Goal: Transaction & Acquisition: Download file/media

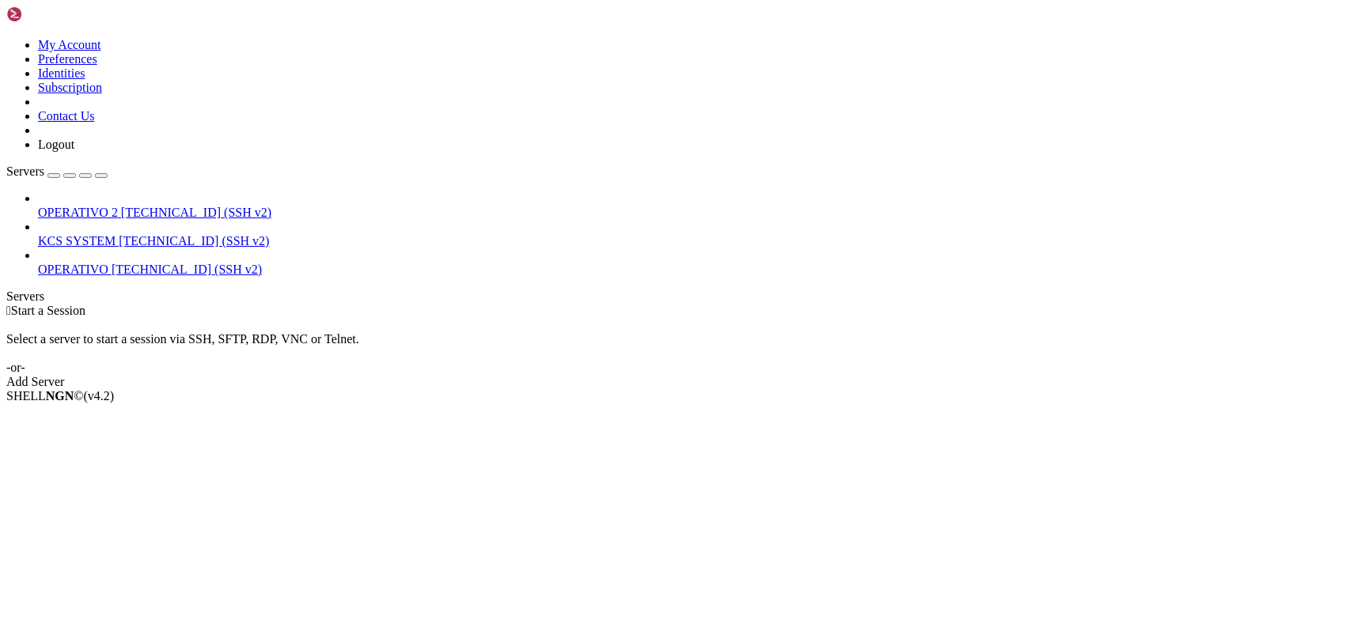
click at [125, 234] on span "[TECHNICAL_ID] (SSH v2)" at bounding box center [194, 240] width 150 height 13
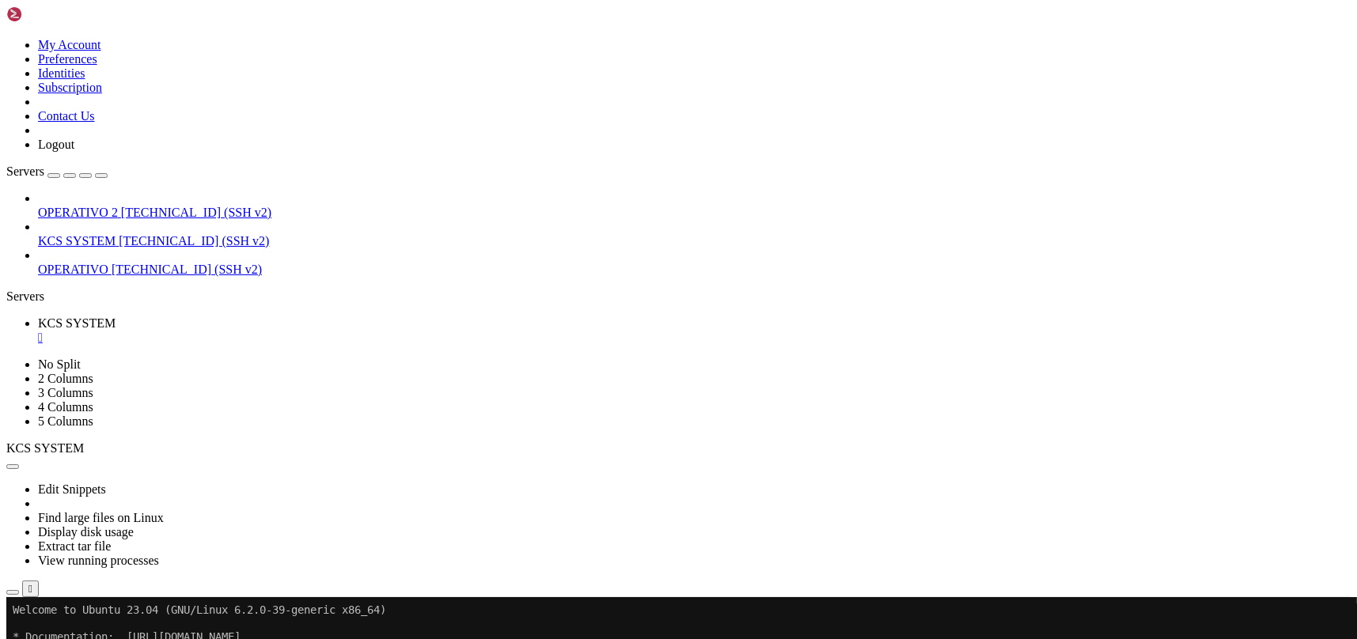
click at [13, 592] on icon "button" at bounding box center [13, 592] width 0 height 0
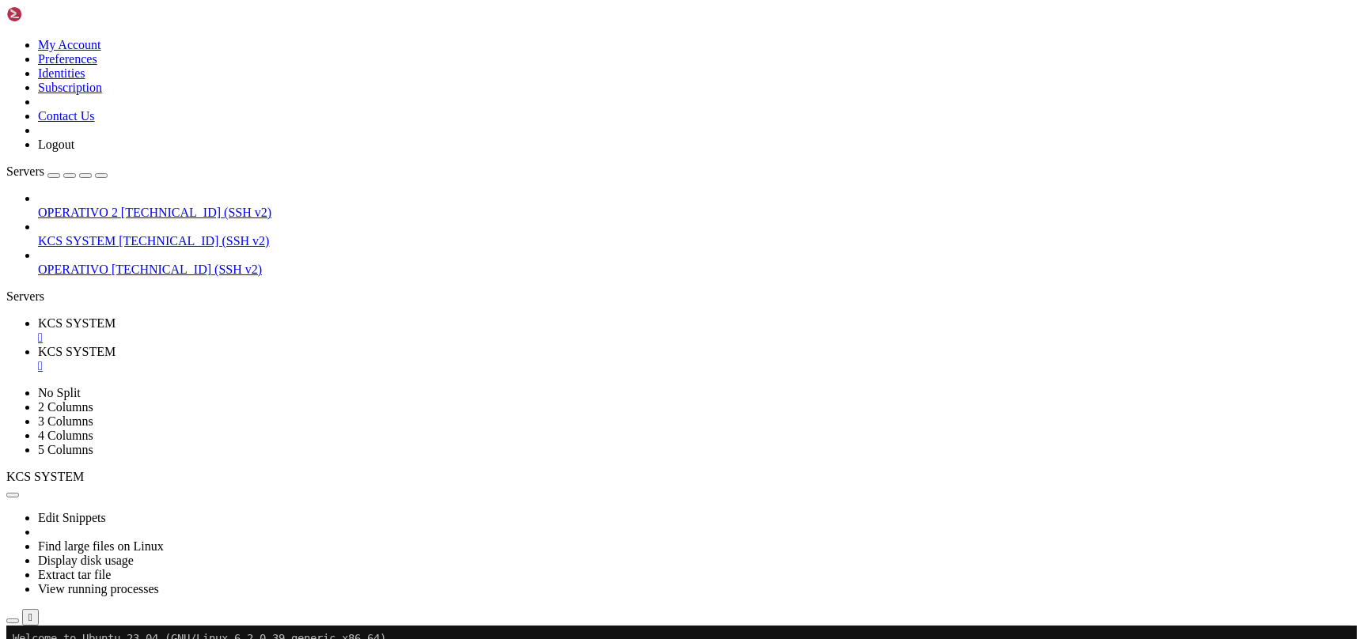
type input "/home/ubuntu/31-app-odoo2"
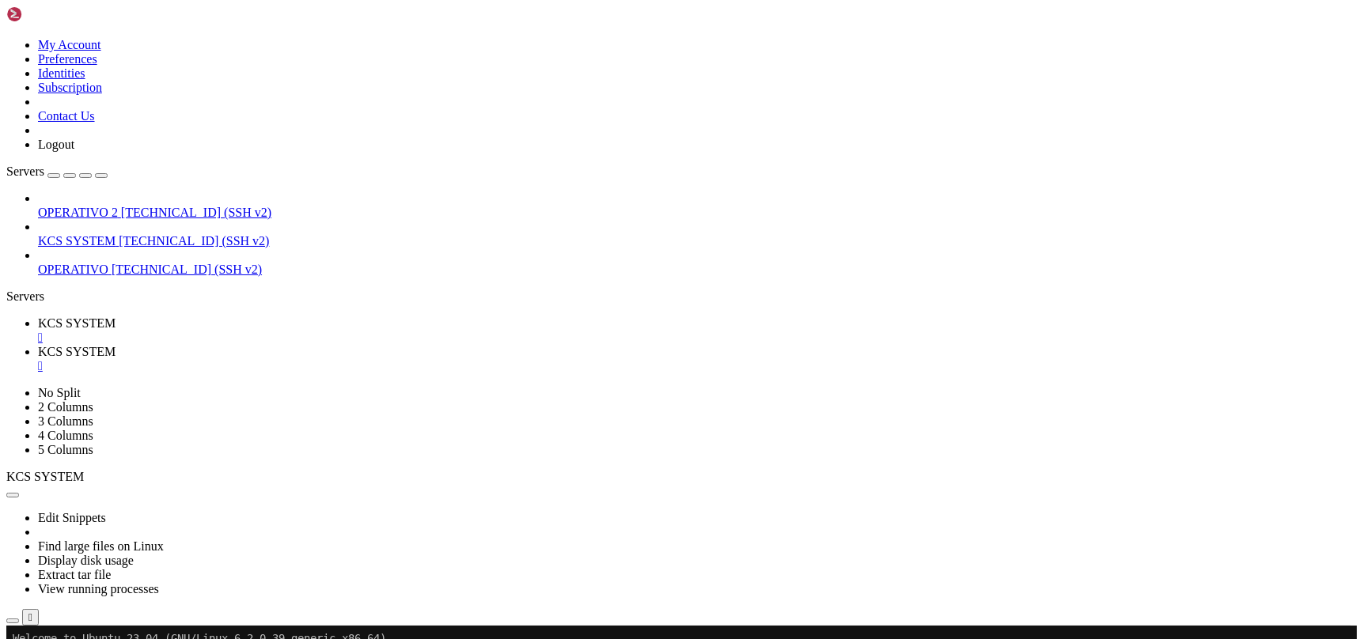
click at [258, 316] on link "KCS SYSTEM " at bounding box center [694, 330] width 1312 height 28
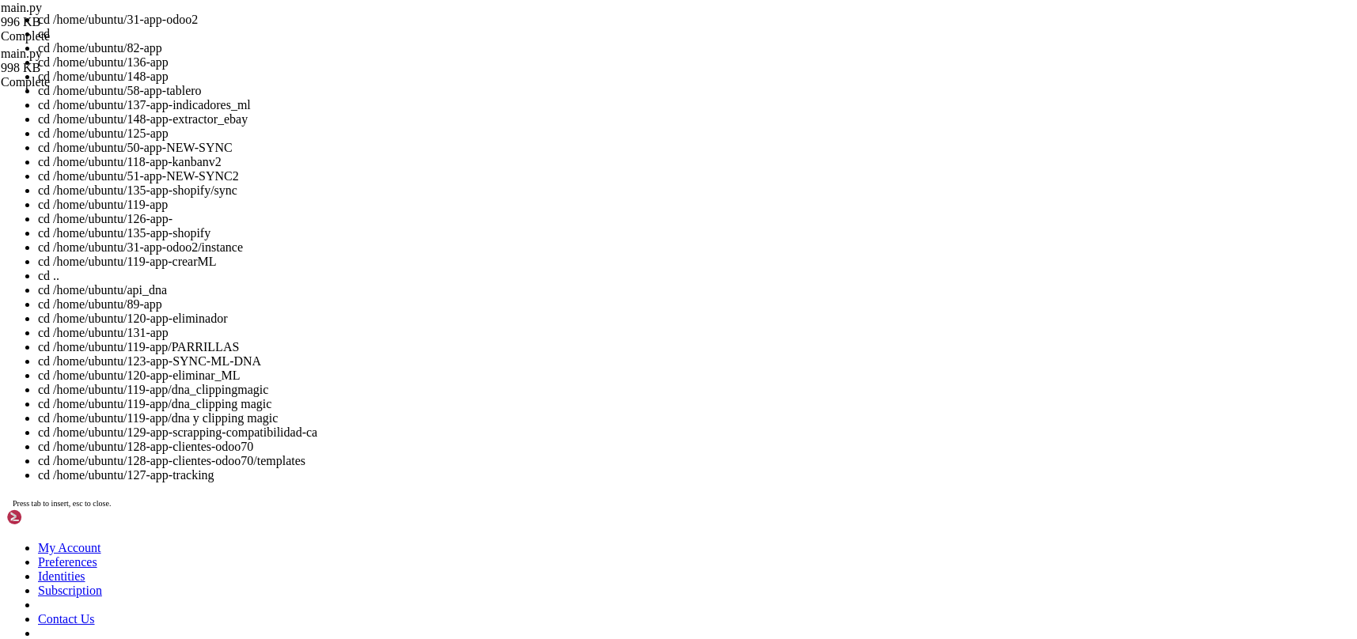
scroll to position [0, 0]
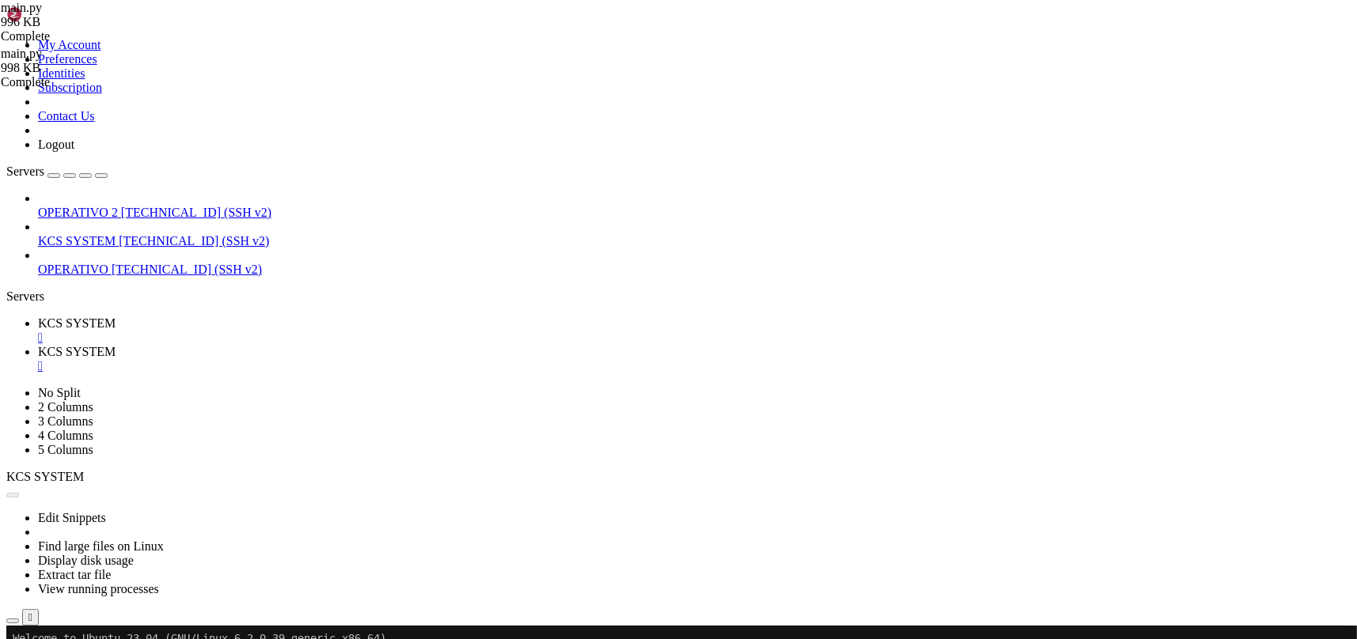
click at [411, 345] on link "KCS SYSTEM " at bounding box center [694, 359] width 1312 height 28
click at [416, 359] on div "" at bounding box center [694, 366] width 1312 height 14
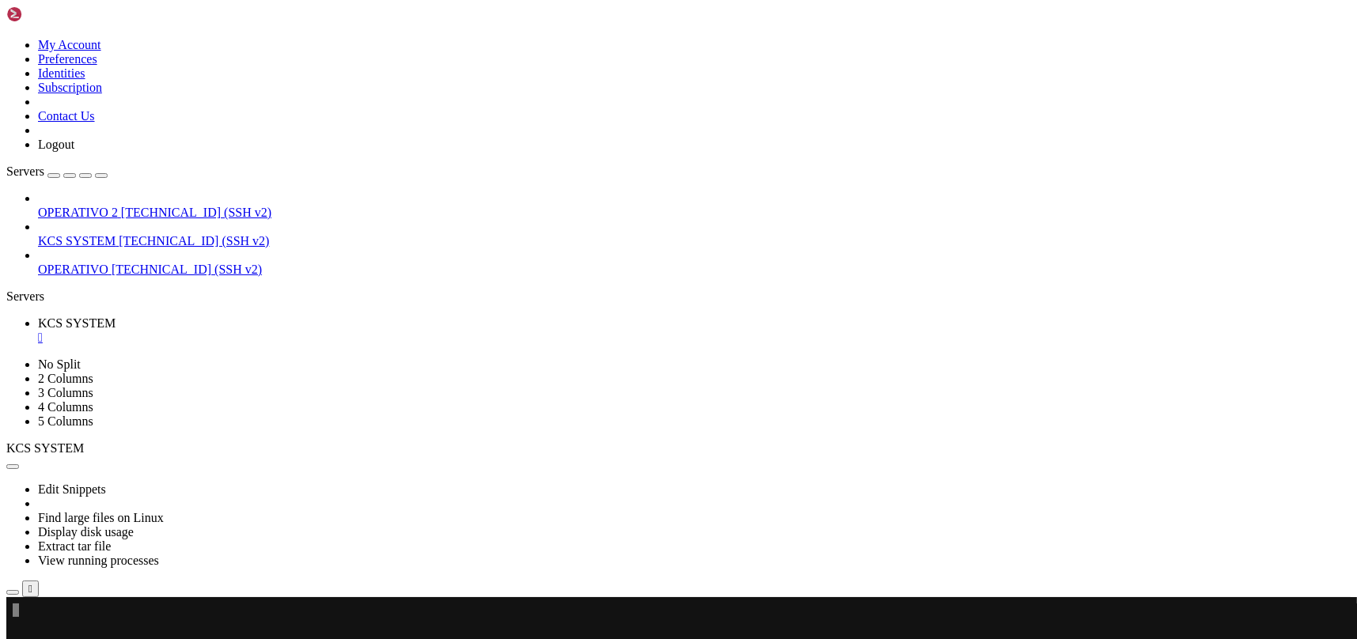
click at [13, 592] on icon "button" at bounding box center [13, 592] width 0 height 0
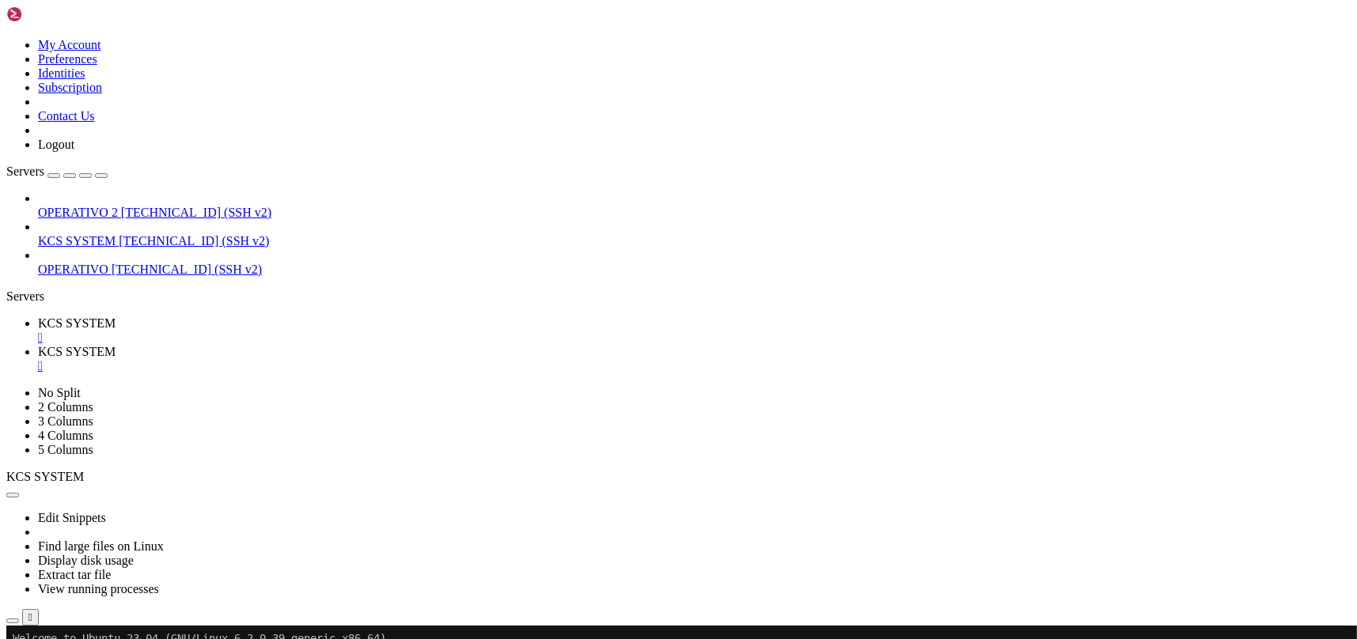
type input "/home/ubuntu/31-app-odoo2"
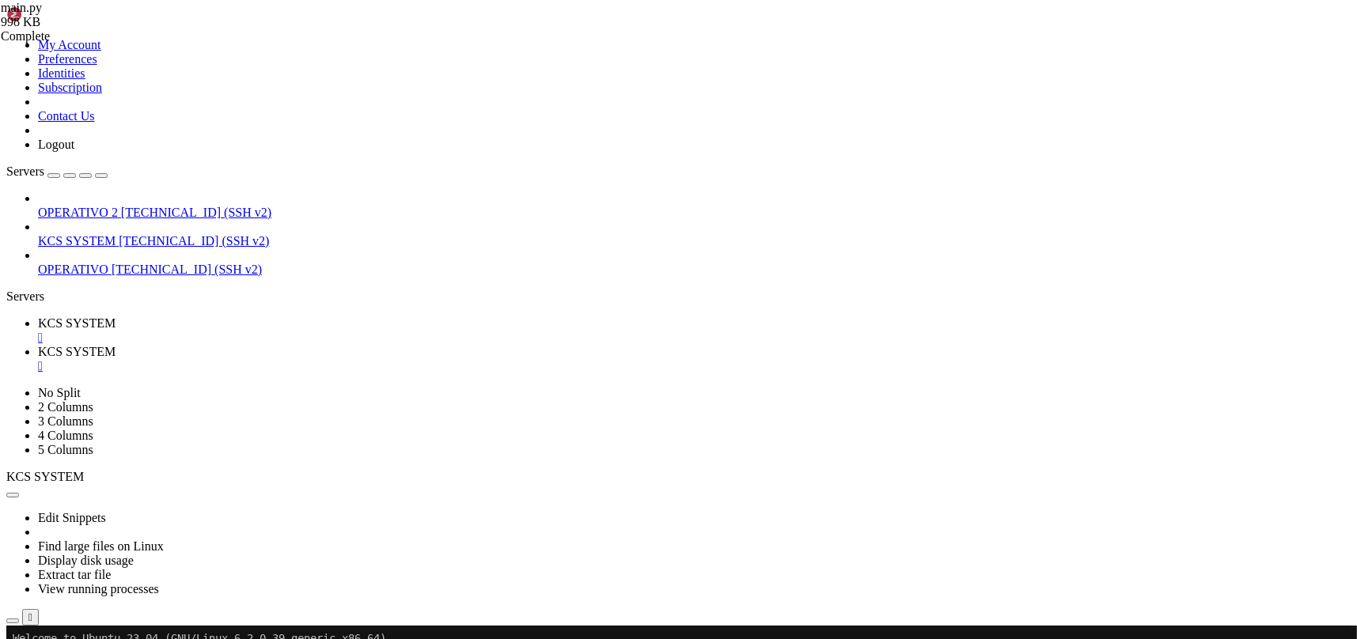
click at [290, 316] on link "KCS SYSTEM " at bounding box center [694, 330] width 1312 height 28
click at [416, 359] on div "" at bounding box center [694, 366] width 1312 height 14
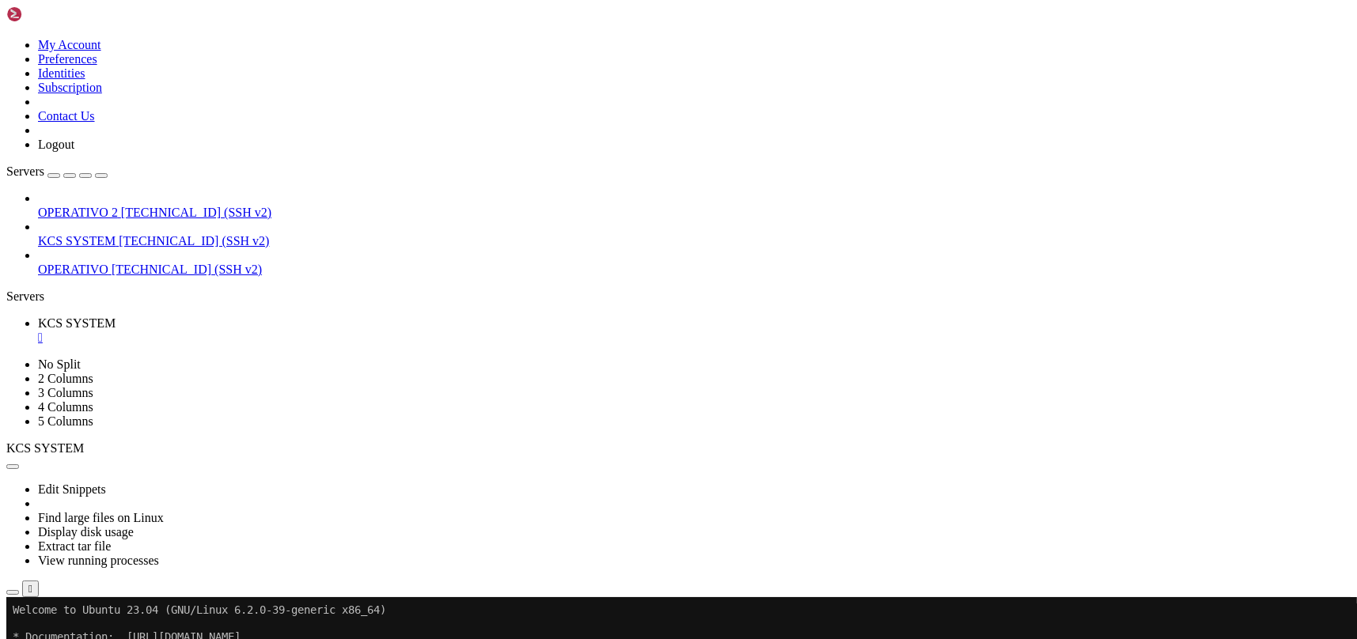
click at [296, 316] on link "KCS SYSTEM " at bounding box center [694, 330] width 1312 height 28
click at [297, 331] on div "" at bounding box center [694, 338] width 1312 height 14
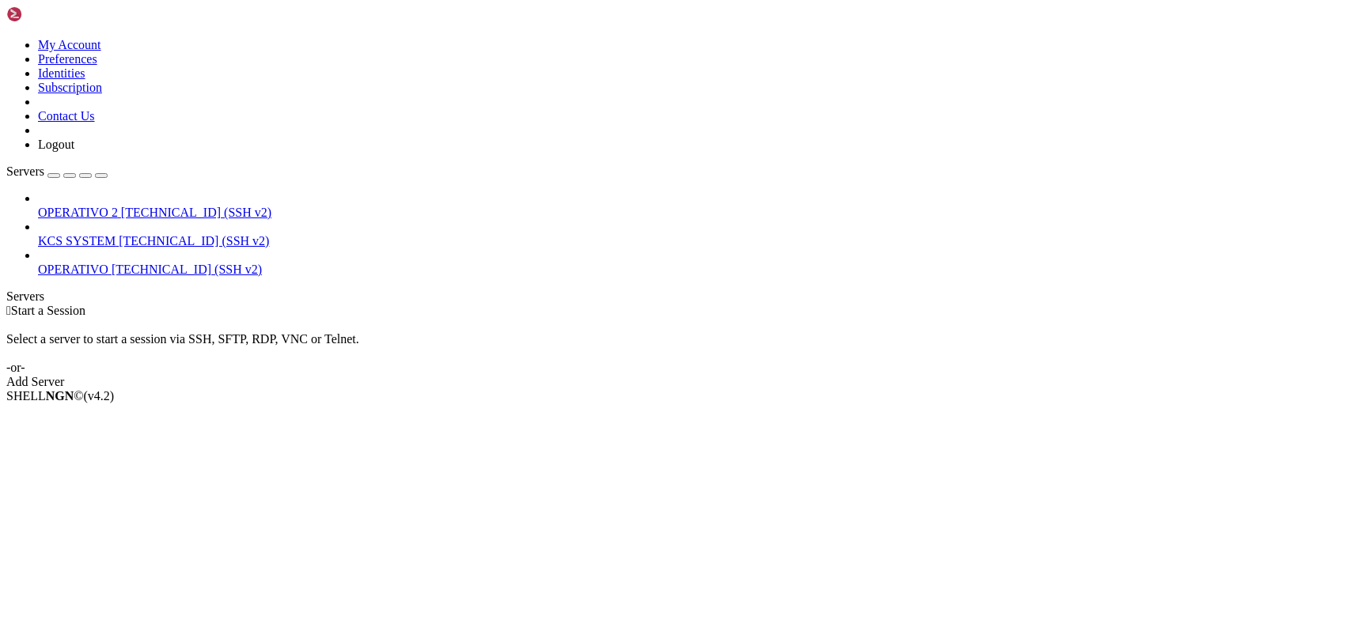
click at [149, 234] on span "[TECHNICAL_ID] (SSH v2)" at bounding box center [194, 240] width 150 height 13
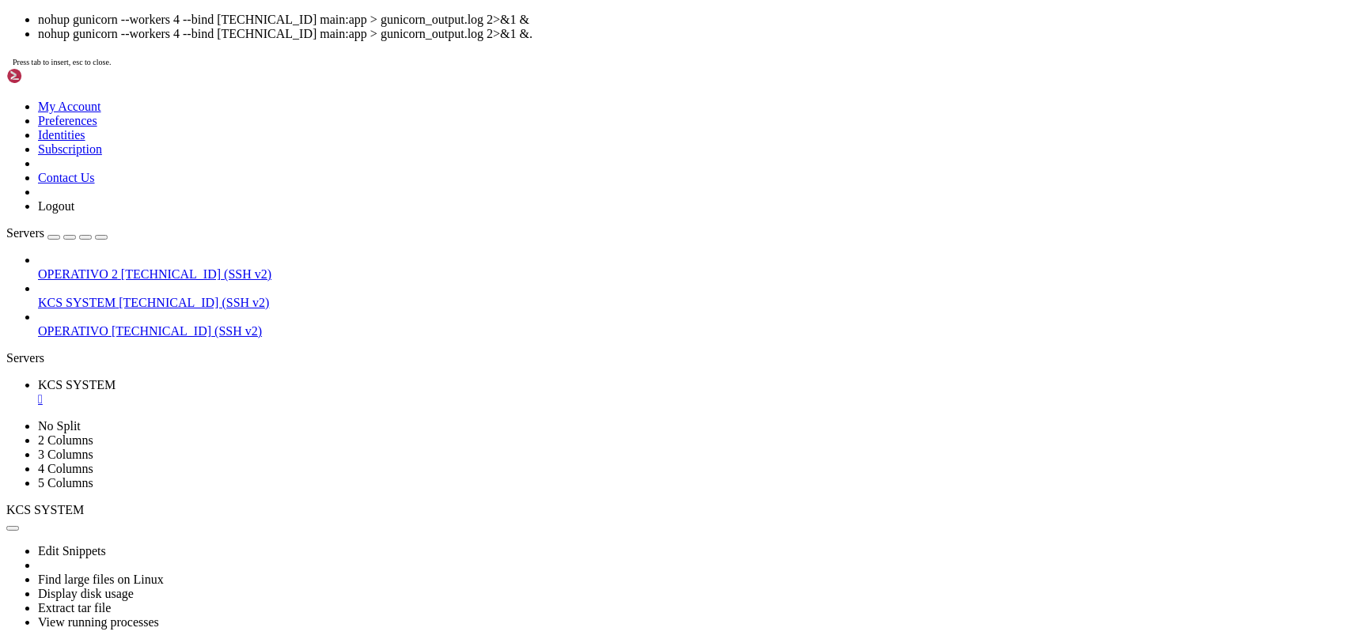
scroll to position [147, 0]
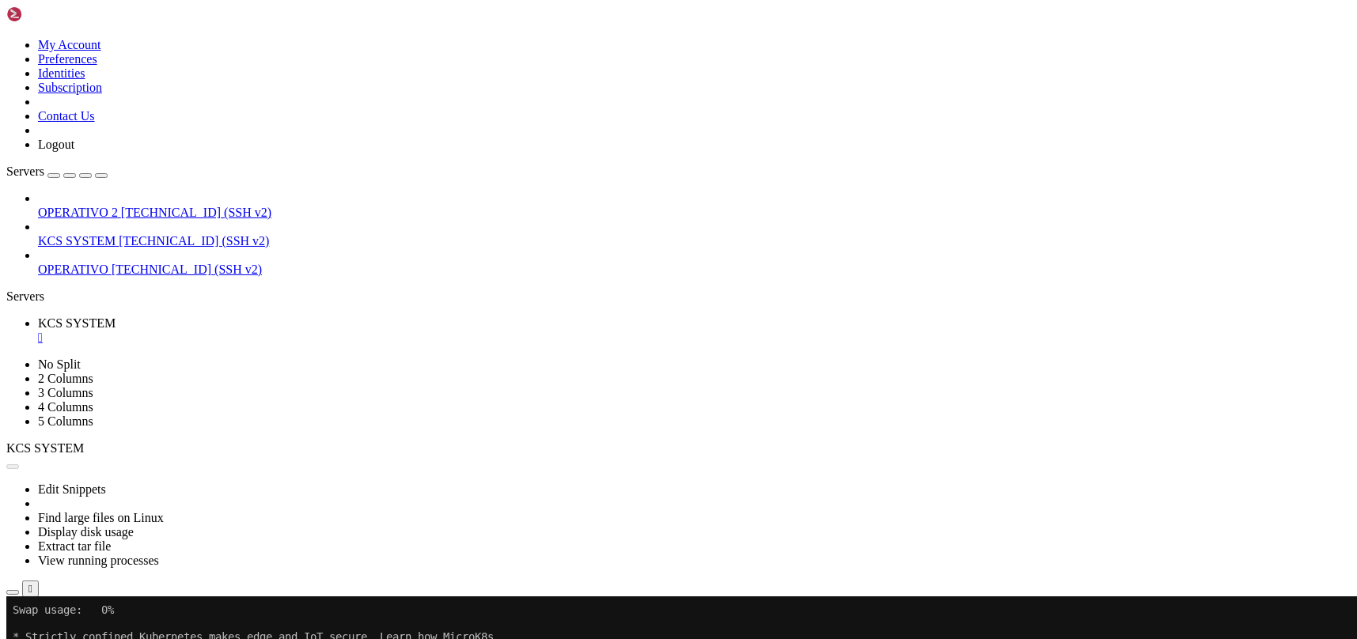
click at [70, 638] on button "Reconnect" at bounding box center [37, 650] width 63 height 17
click at [115, 234] on span "KCS SYSTEM" at bounding box center [77, 240] width 78 height 13
click at [298, 331] on div "" at bounding box center [694, 338] width 1312 height 14
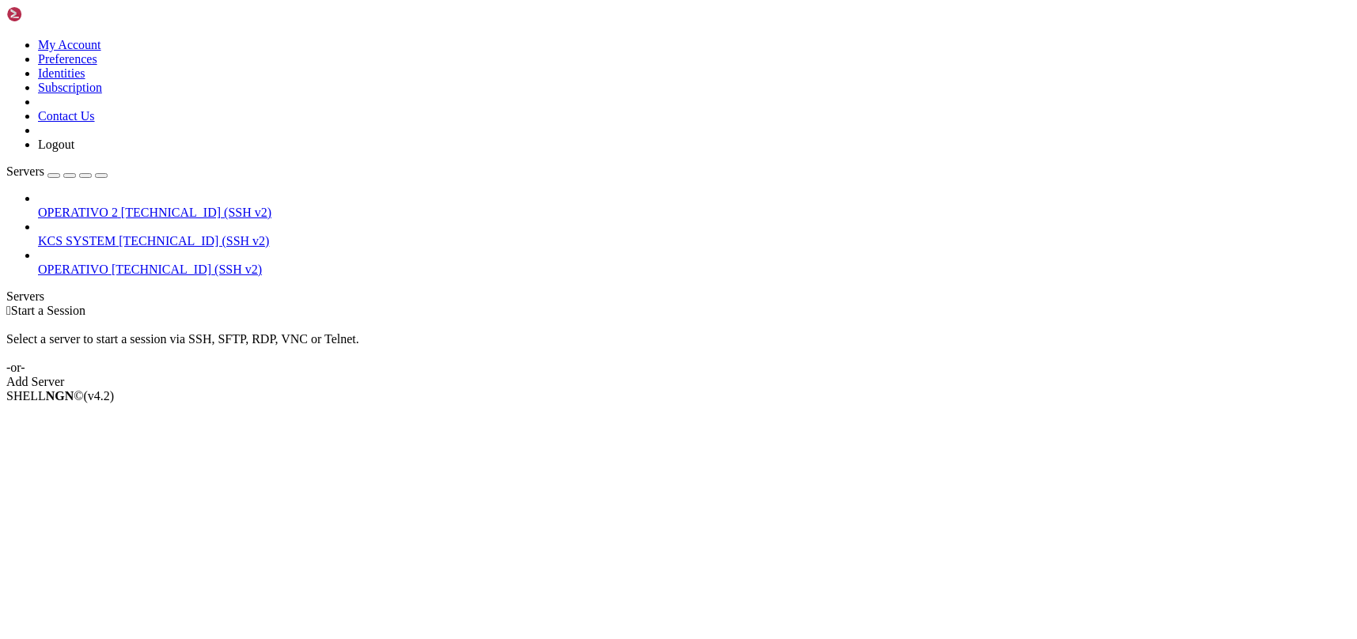
click at [105, 234] on span "KCS SYSTEM" at bounding box center [77, 240] width 78 height 13
